Goal: Navigation & Orientation: Go to known website

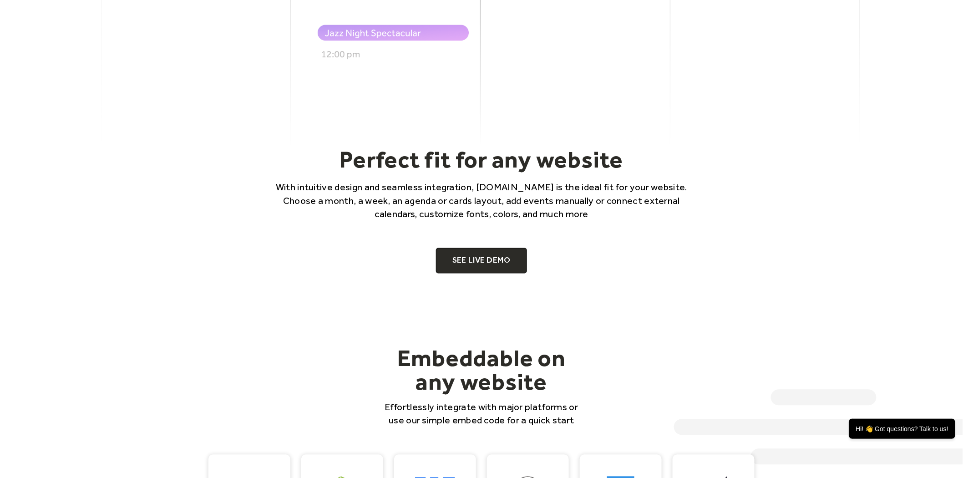
scroll to position [657, 0]
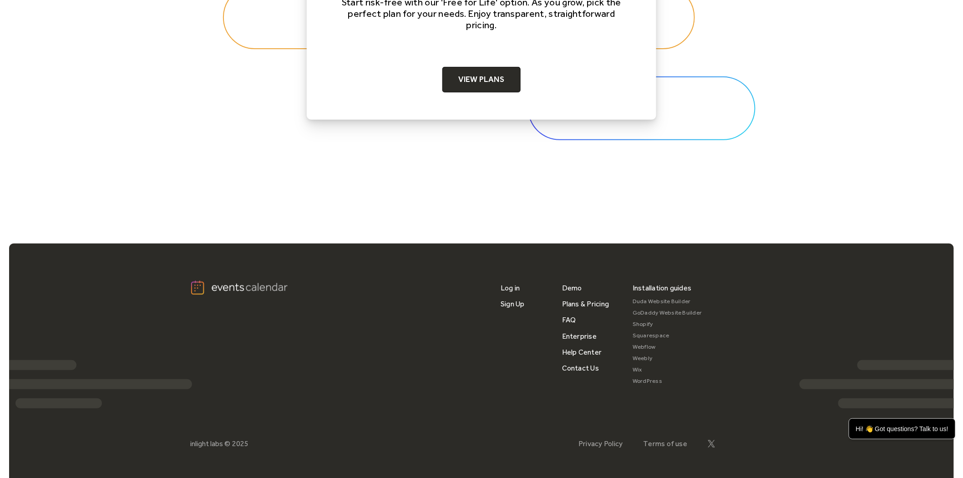
scroll to position [3022, 0]
